Goal: Find specific page/section: Find specific page/section

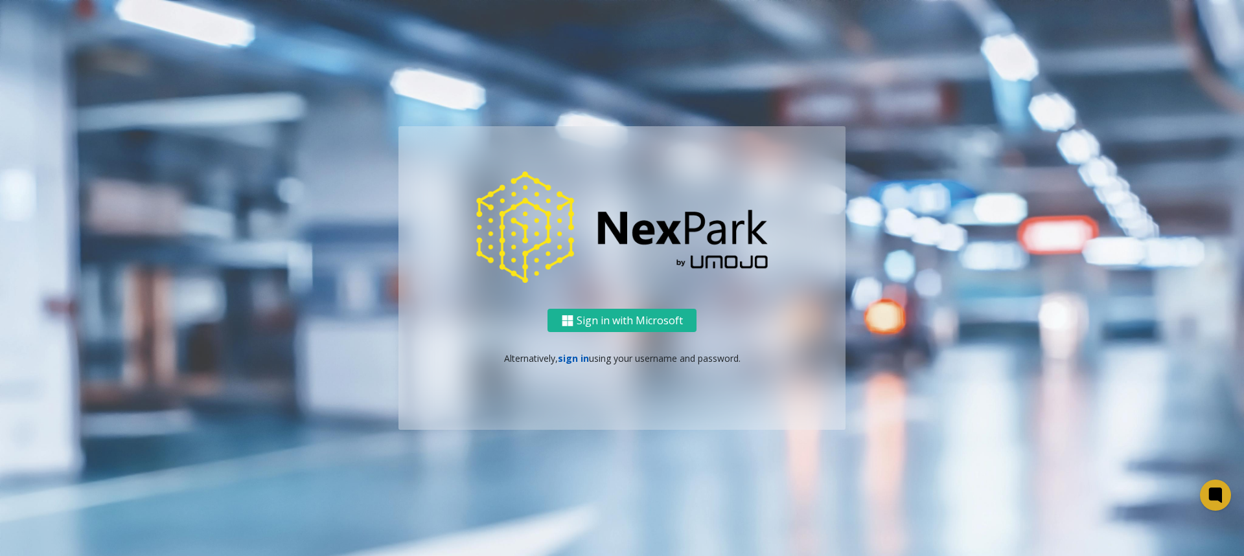
click at [583, 361] on link "sign in" at bounding box center [573, 358] width 31 height 12
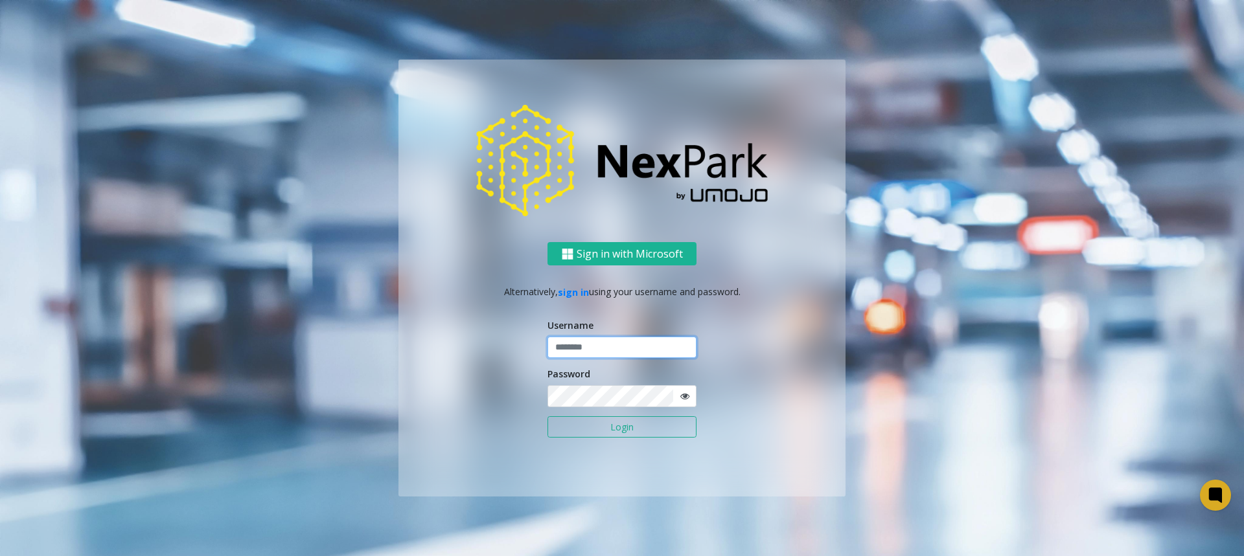
click at [567, 345] on input "text" at bounding box center [621, 348] width 149 height 22
type input "*****"
click at [547, 416] on button "Login" at bounding box center [621, 427] width 149 height 22
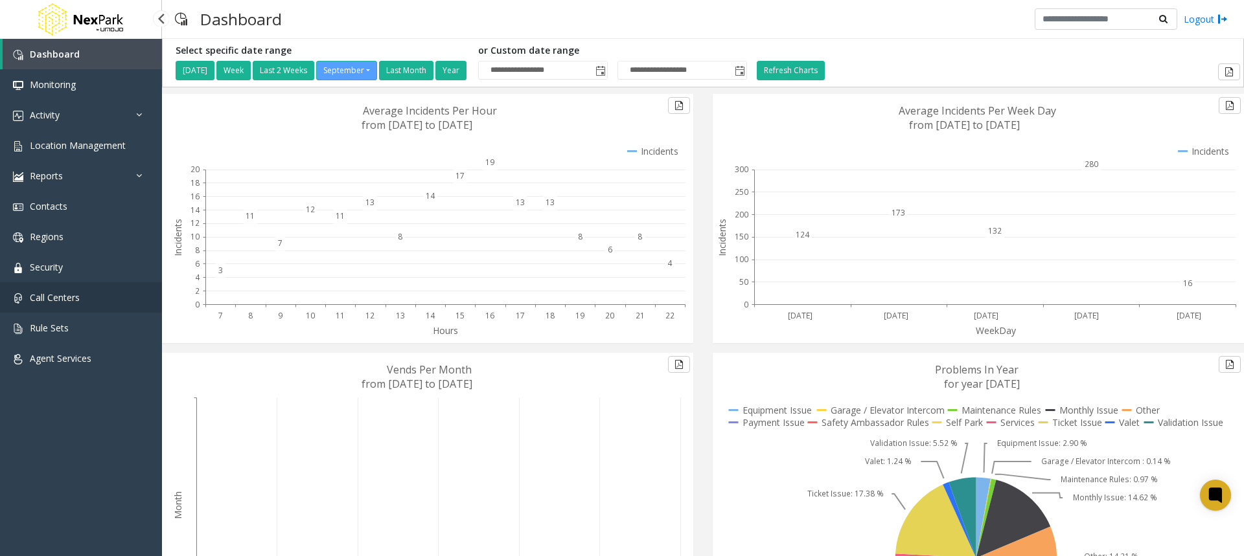
click at [42, 301] on span "Call Centers" at bounding box center [55, 297] width 50 height 12
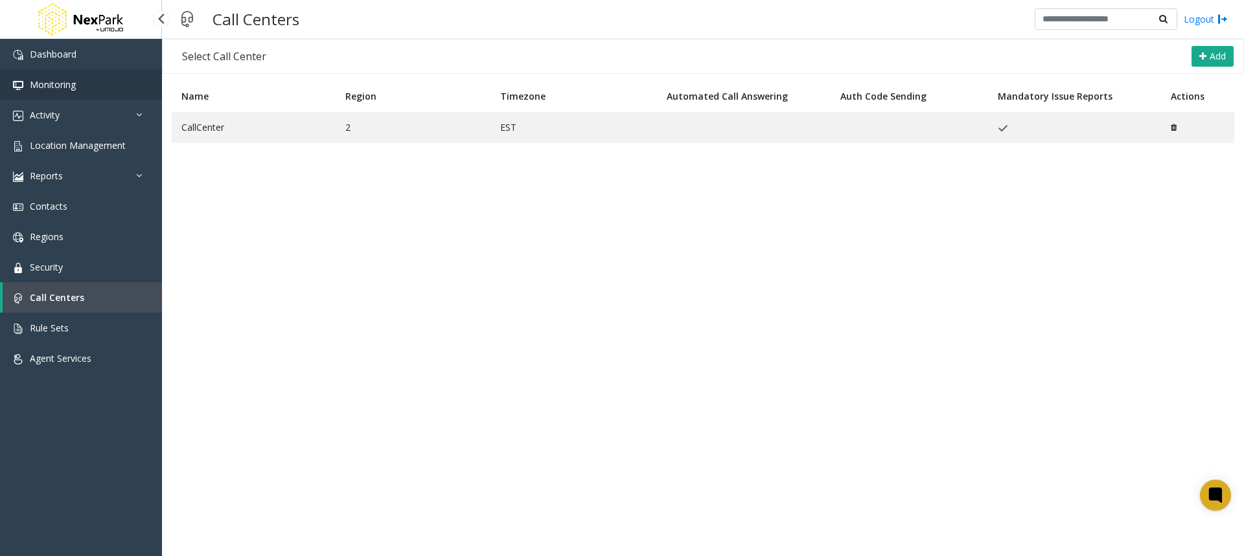
click at [51, 87] on span "Monitoring" at bounding box center [53, 84] width 46 height 12
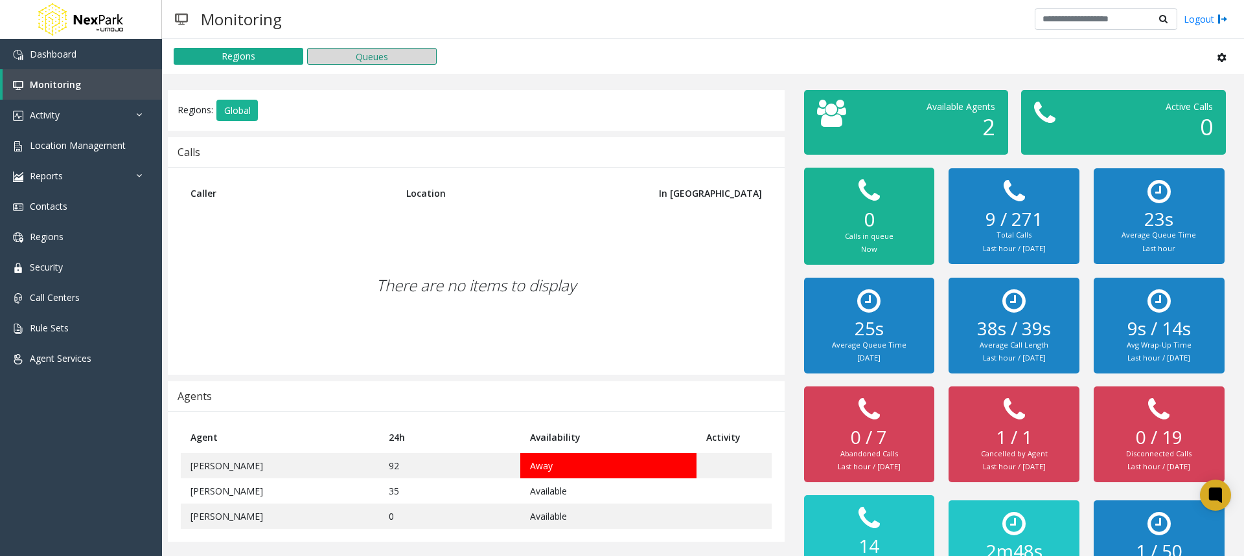
click at [354, 57] on button "Queues" at bounding box center [372, 56] width 130 height 17
